Goal: Task Accomplishment & Management: Manage account settings

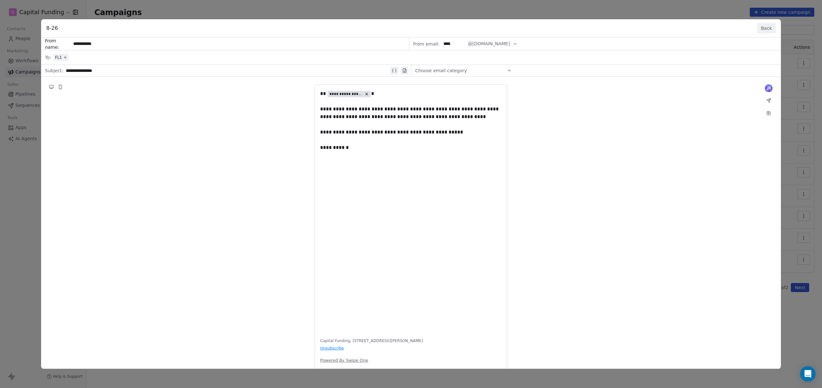
click at [767, 28] on button "Back" at bounding box center [766, 28] width 19 height 10
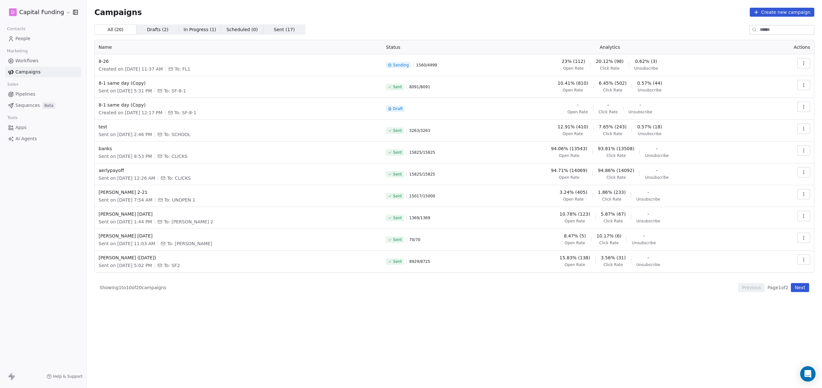
click at [806, 65] on icon "button" at bounding box center [803, 63] width 5 height 5
click at [766, 121] on span "Pause" at bounding box center [759, 119] width 15 height 8
click at [568, 66] on span "Open Rate" at bounding box center [574, 68] width 21 height 5
click at [803, 64] on icon "button" at bounding box center [803, 63] width 5 height 5
click at [771, 73] on div "View" at bounding box center [774, 78] width 65 height 10
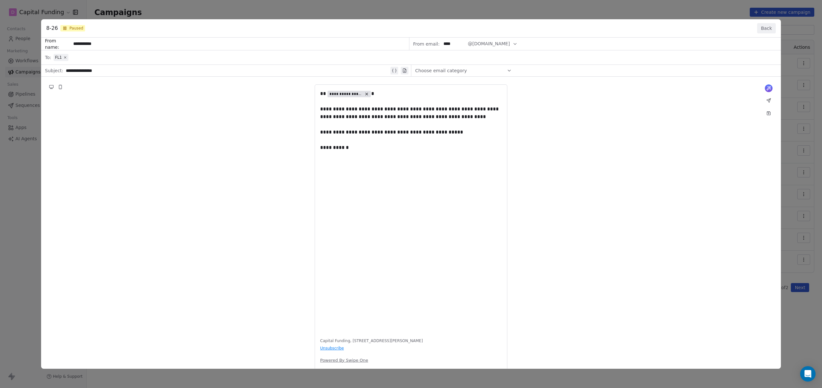
click at [764, 29] on button "Back" at bounding box center [766, 28] width 19 height 10
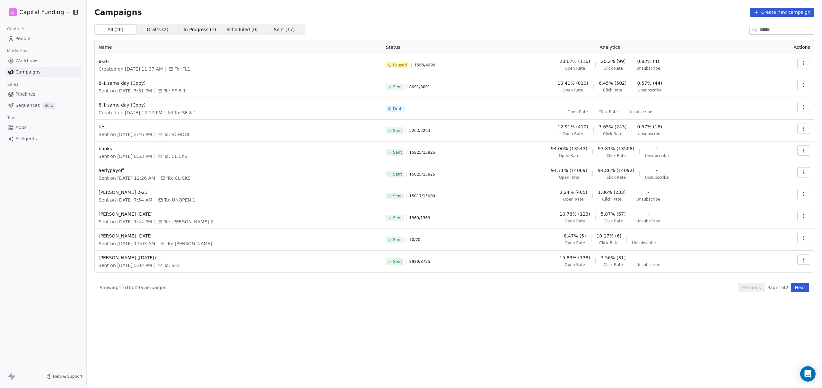
click at [798, 59] on button "button" at bounding box center [803, 63] width 13 height 10
click at [163, 62] on html "D Capital Funding Contacts People Marketing Workflows Campaigns Sales Pipelines…" at bounding box center [411, 194] width 822 height 388
click at [108, 63] on span "8-26" at bounding box center [239, 61] width 280 height 6
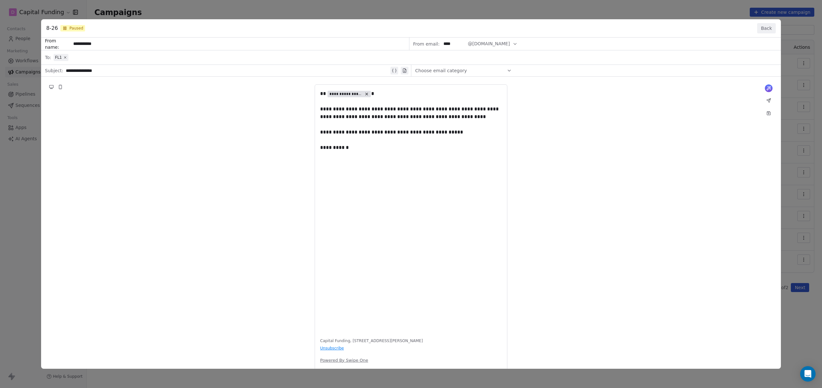
scroll to position [13, 0]
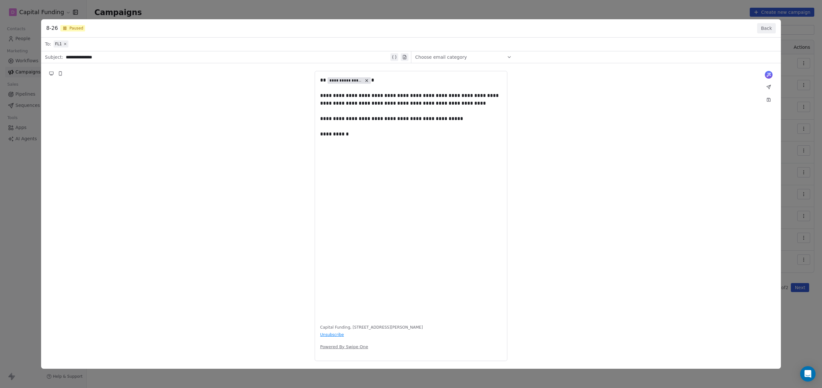
click at [771, 27] on button "Back" at bounding box center [766, 28] width 19 height 10
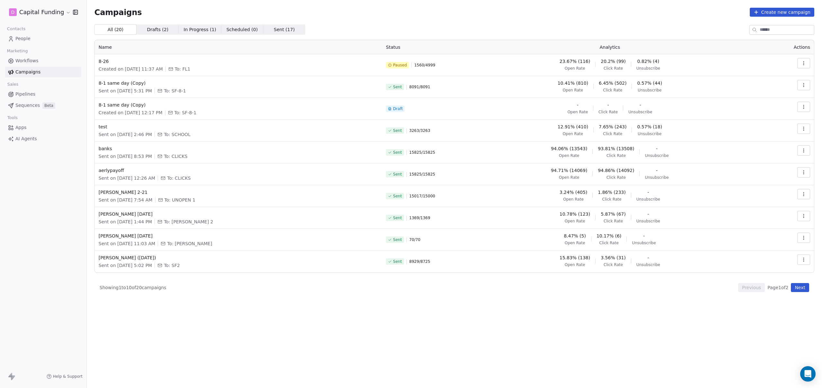
click at [800, 86] on button "button" at bounding box center [803, 85] width 13 height 10
click at [783, 70] on html "D Capital Funding Contacts People Marketing Workflows Campaigns Sales Pipelines…" at bounding box center [411, 194] width 822 height 388
click at [804, 62] on icon "button" at bounding box center [803, 63] width 5 height 5
click at [727, 45] on html "D Capital Funding Contacts People Marketing Workflows Campaigns Sales Pipelines…" at bounding box center [411, 194] width 822 height 388
